Goal: Information Seeking & Learning: Understand process/instructions

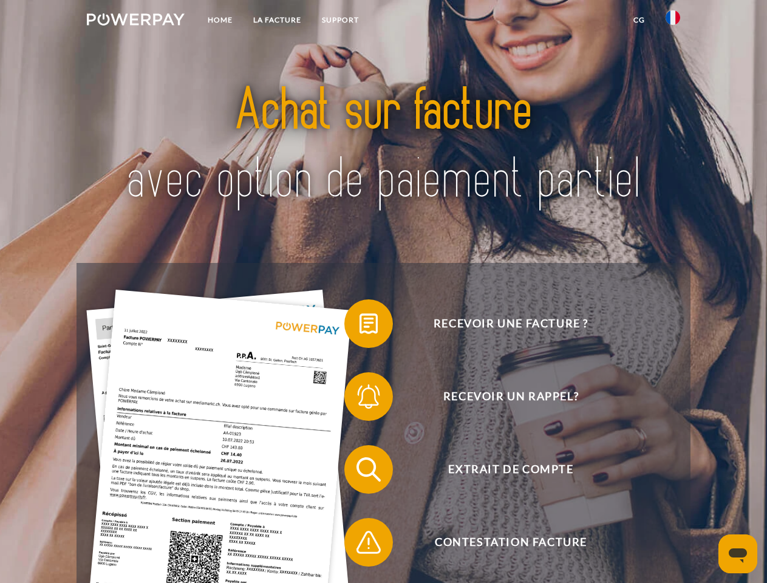
click at [135, 21] on img at bounding box center [136, 19] width 98 height 12
click at [673, 21] on img at bounding box center [672, 17] width 15 height 15
click at [639, 20] on link "CG" at bounding box center [639, 20] width 32 height 22
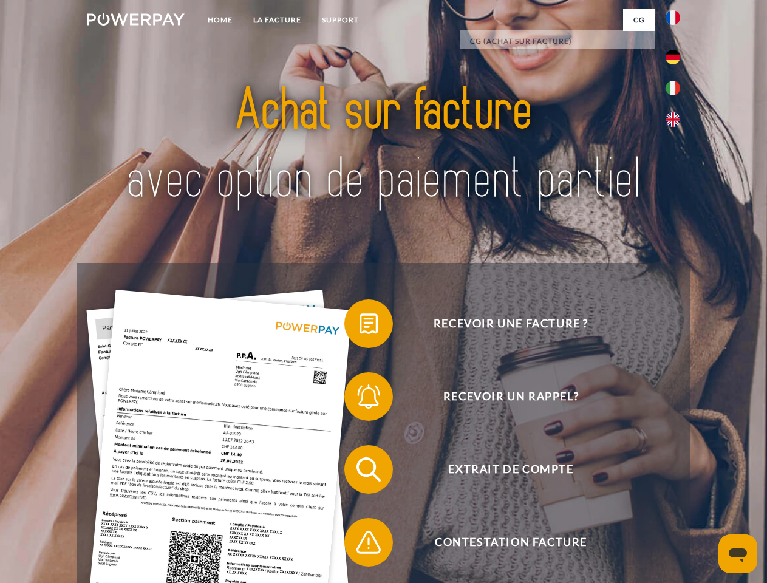
click at [359, 326] on span at bounding box center [350, 323] width 61 height 61
click at [359, 399] on span at bounding box center [350, 396] width 61 height 61
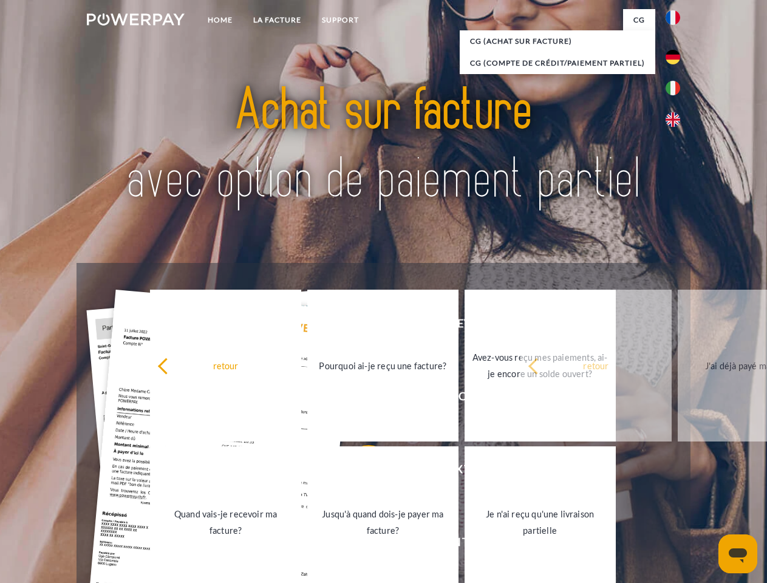
click at [359, 472] on link "Jusqu'à quand dois-je payer ma facture?" at bounding box center [382, 522] width 151 height 152
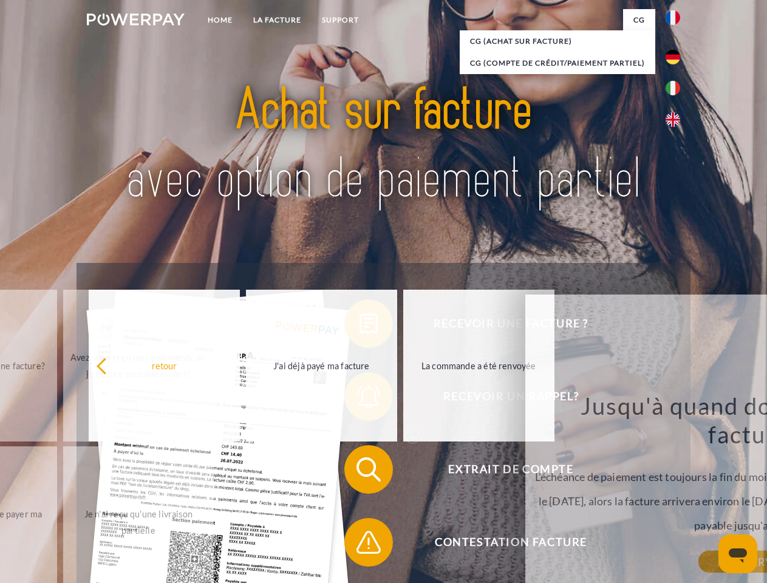
click at [359, 544] on span at bounding box center [350, 542] width 61 height 61
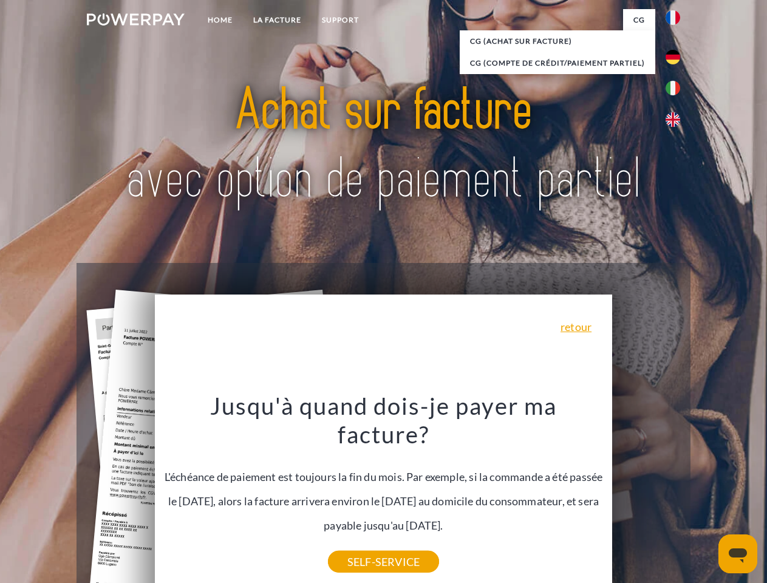
click at [737, 554] on icon "Ouvrir la fenêtre de messagerie" at bounding box center [737, 555] width 18 height 15
